Goal: Navigation & Orientation: Find specific page/section

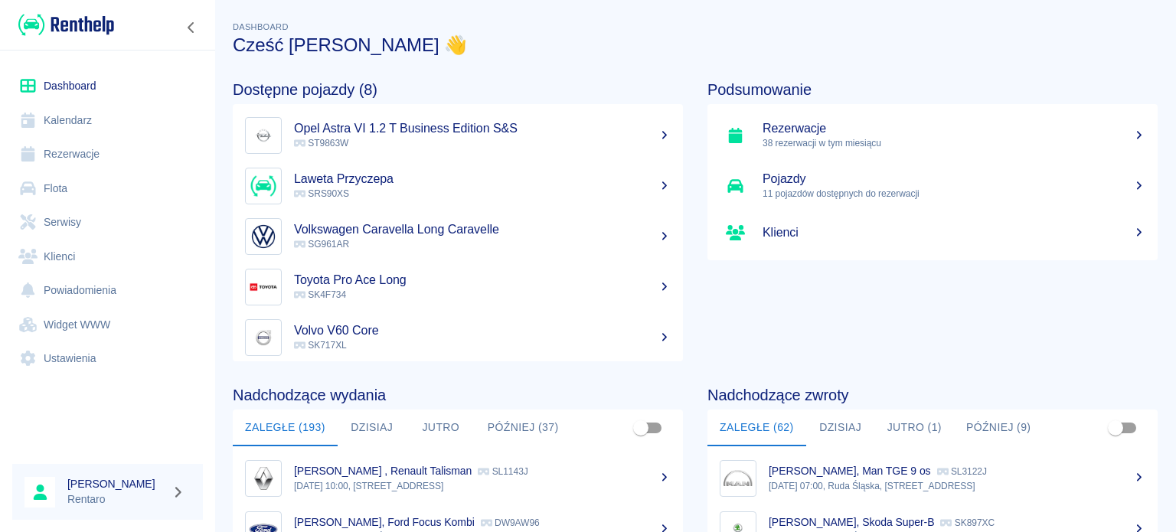
click at [66, 128] on link "Kalendarz" at bounding box center [107, 120] width 191 height 34
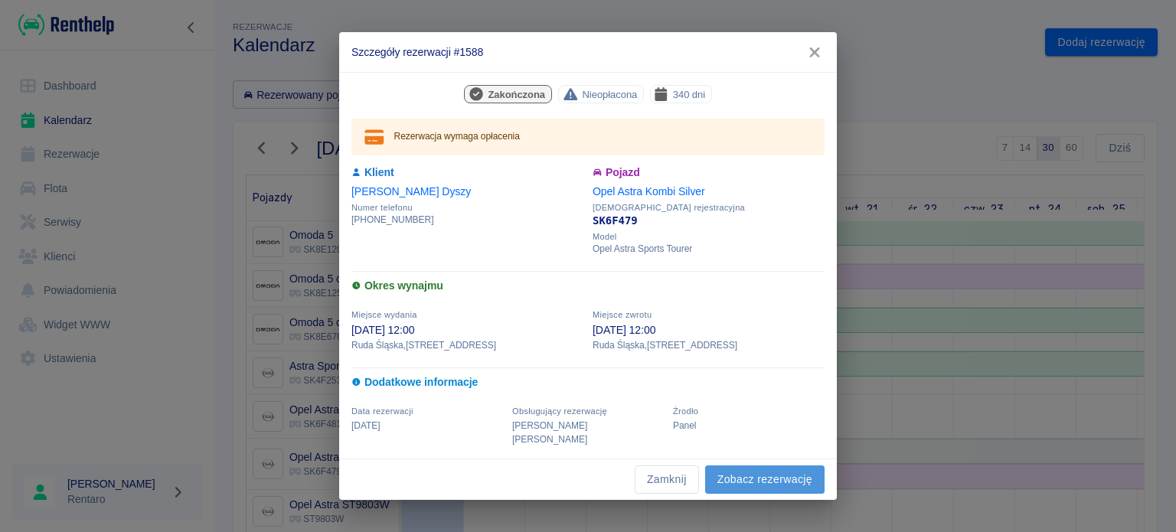
click at [735, 472] on link "Zobacz rezerwację" at bounding box center [764, 479] width 119 height 28
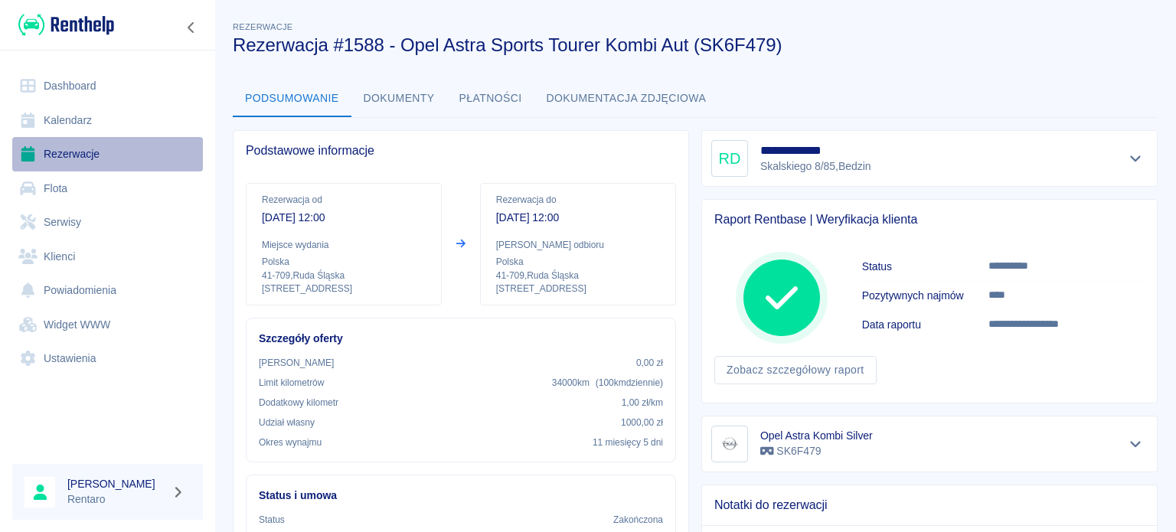
click at [93, 153] on link "Rezerwacje" at bounding box center [107, 154] width 191 height 34
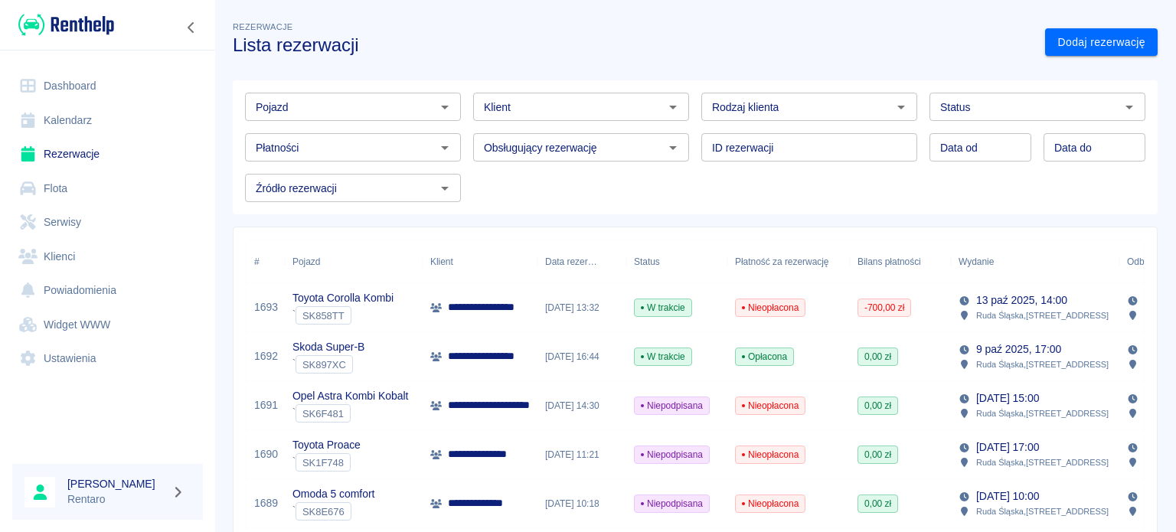
click at [59, 186] on link "Flota" at bounding box center [107, 188] width 191 height 34
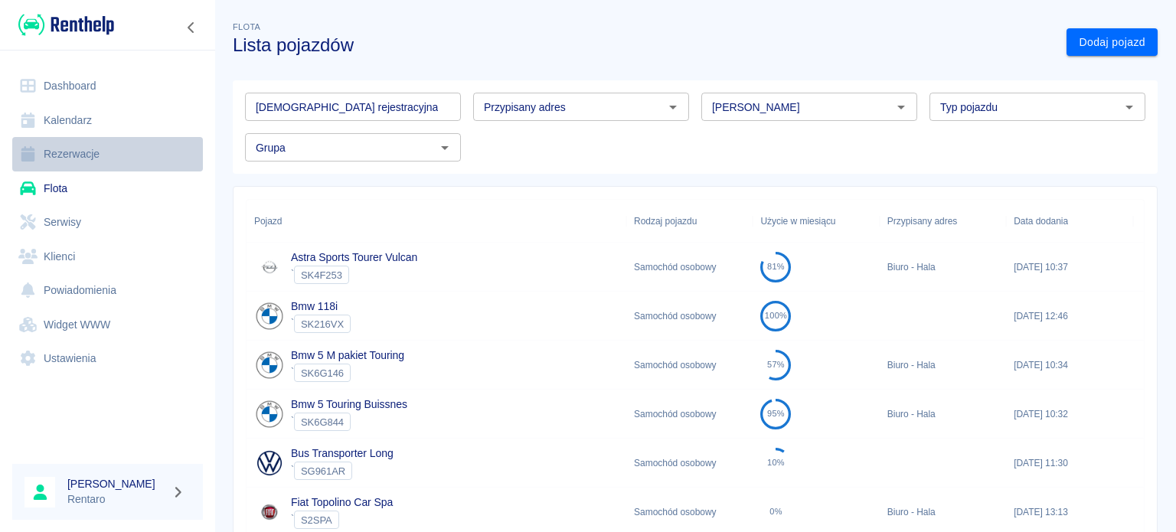
click at [77, 160] on link "Rezerwacje" at bounding box center [107, 154] width 191 height 34
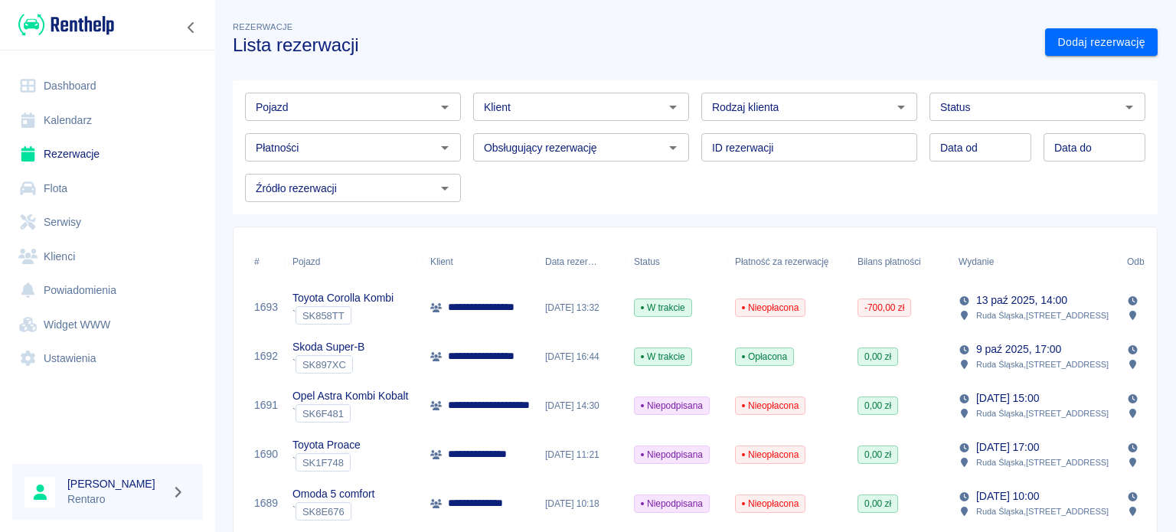
click at [84, 109] on link "Kalendarz" at bounding box center [107, 120] width 191 height 34
